Goal: Check status

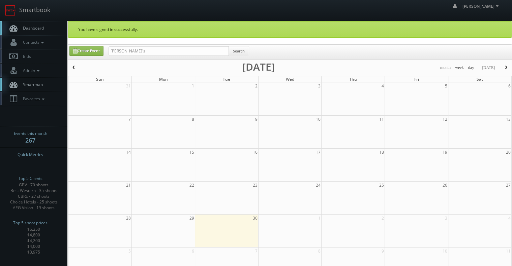
type input "cirilla's"
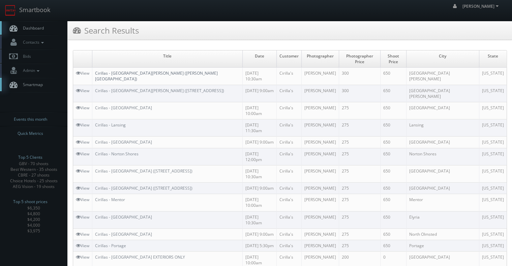
click at [159, 70] on link "Cirillas - [GEOGRAPHIC_DATA][PERSON_NAME] ([PERSON_NAME][GEOGRAPHIC_DATA])" at bounding box center [156, 75] width 123 height 11
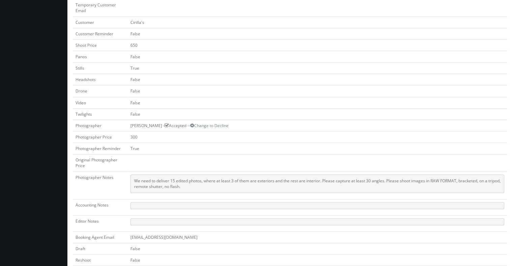
scroll to position [193, 0]
